Goal: Information Seeking & Learning: Find specific fact

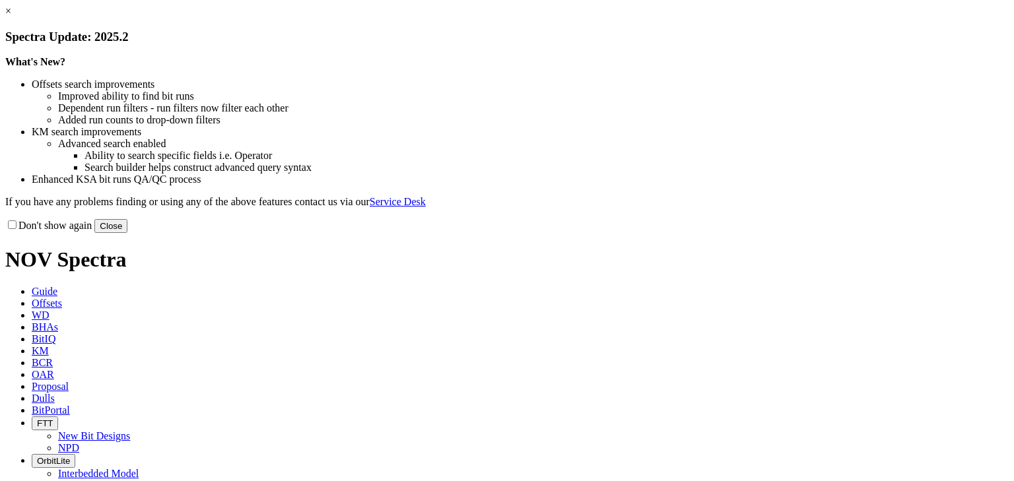
click at [11, 17] on link "×" at bounding box center [8, 10] width 6 height 11
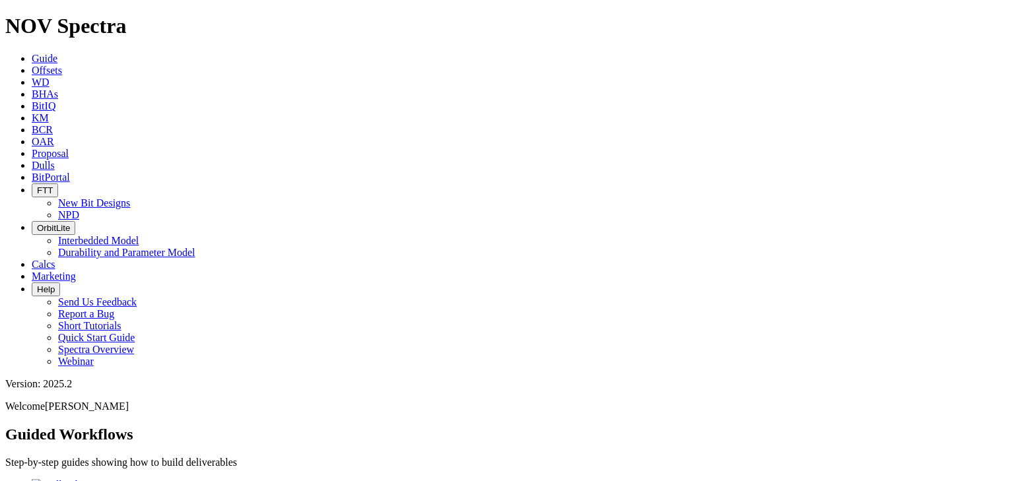
click at [55, 160] on span "Dulls" at bounding box center [43, 165] width 23 height 11
click at [122, 469] on input "text" at bounding box center [63, 476] width 117 height 14
paste input "A318685"
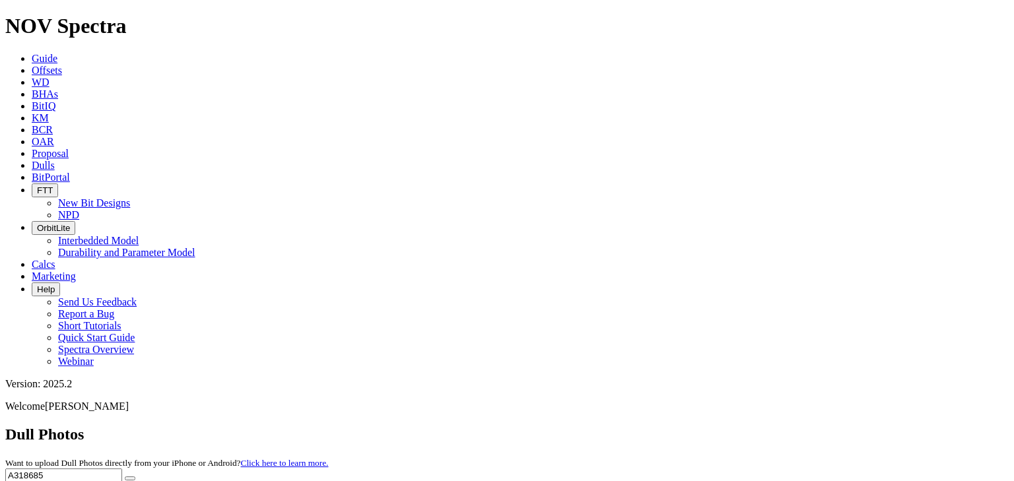
type input "A318685"
click at [135, 477] on button "submit" at bounding box center [130, 479] width 11 height 4
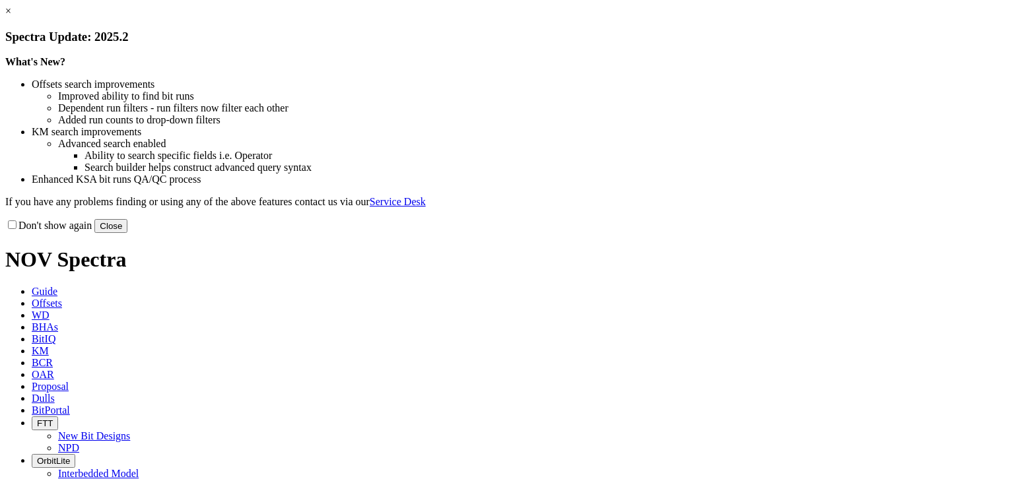
click at [127, 233] on button "Close" at bounding box center [110, 226] width 33 height 14
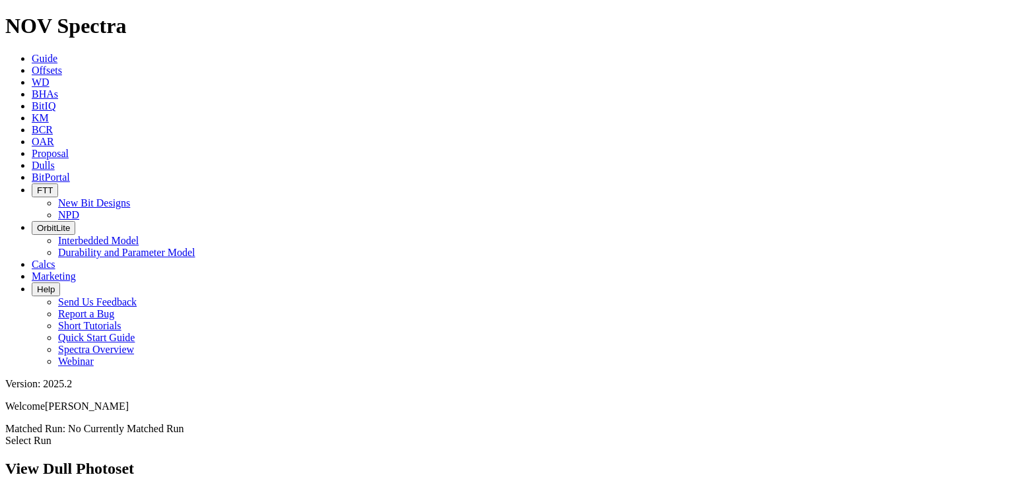
scroll to position [740, 0]
